Goal: Information Seeking & Learning: Learn about a topic

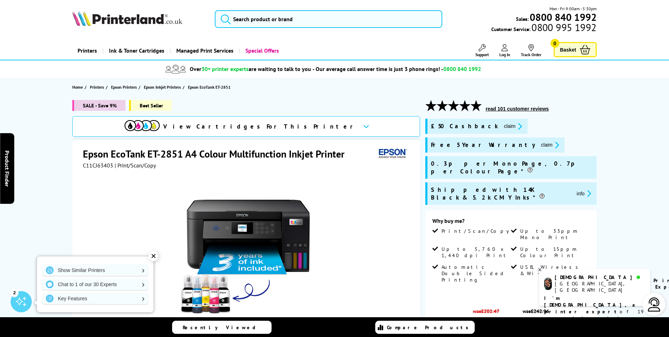
click at [516, 123] on icon "promo-description" at bounding box center [519, 125] width 6 height 7
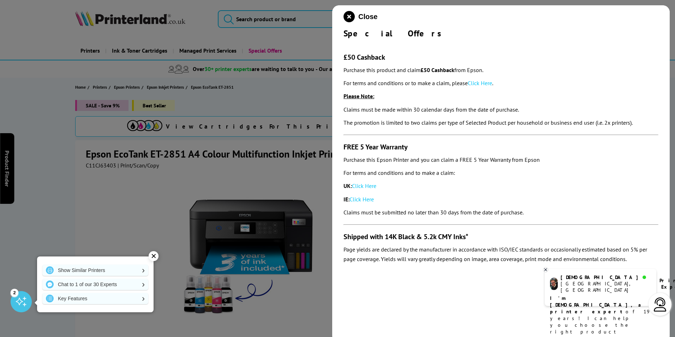
click at [316, 178] on div at bounding box center [337, 168] width 675 height 337
click at [189, 155] on div at bounding box center [337, 168] width 675 height 337
click at [351, 14] on icon "close modal" at bounding box center [348, 16] width 11 height 11
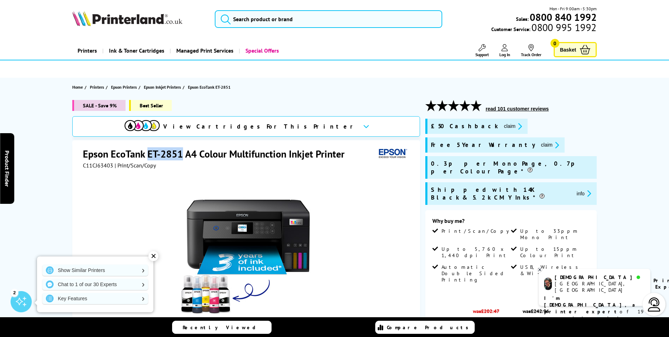
drag, startPoint x: 181, startPoint y: 155, endPoint x: 150, endPoint y: 153, distance: 31.8
click at [150, 153] on h1 "Epson EcoTank ET-2851 A4 Colour Multifunction Inkjet Printer" at bounding box center [217, 153] width 269 height 13
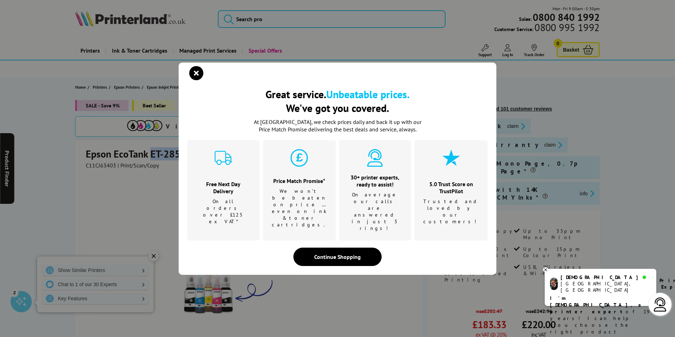
copy h1 "ET-2851"
click at [193, 80] on icon "close modal" at bounding box center [196, 73] width 14 height 14
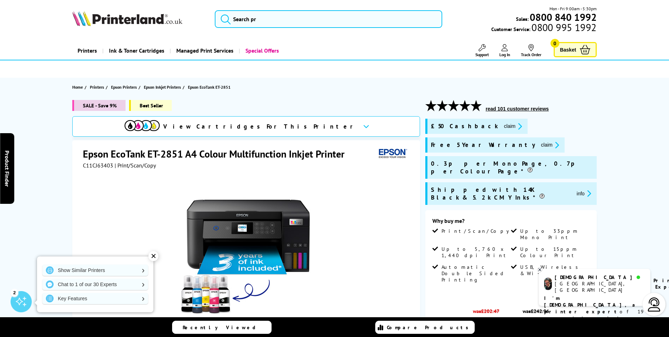
click at [342, 191] on div at bounding box center [247, 248] width 328 height 159
